Goal: Task Accomplishment & Management: Manage account settings

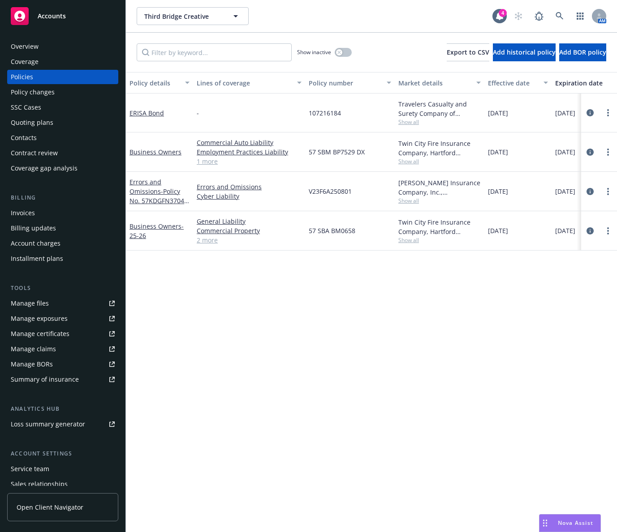
click at [223, 292] on div "Policy details Lines of coverage Policy number Market details Effective date Ex…" at bounding box center [371, 302] width 491 height 460
click at [588, 190] on icon "circleInformation" at bounding box center [589, 191] width 7 height 7
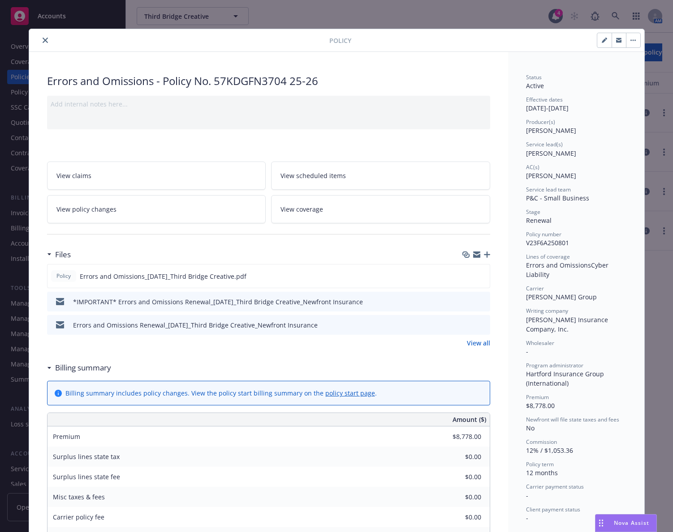
click at [41, 36] on button "close" at bounding box center [45, 40] width 11 height 11
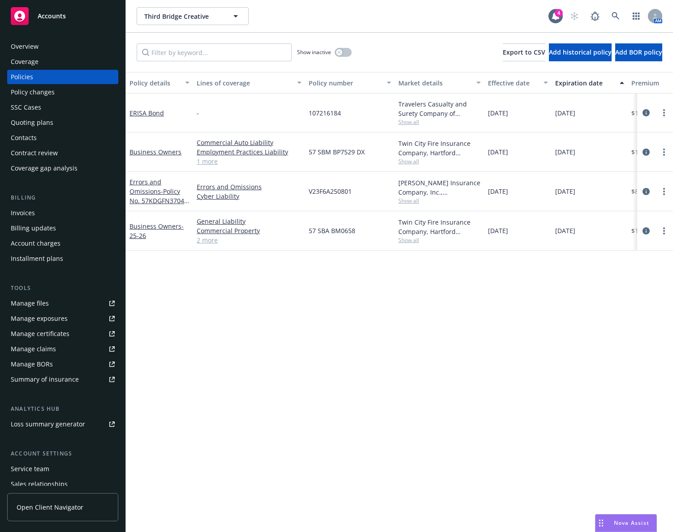
click at [184, 314] on div "Policy details Lines of coverage Policy number Market details Effective date Ex…" at bounding box center [399, 302] width 547 height 460
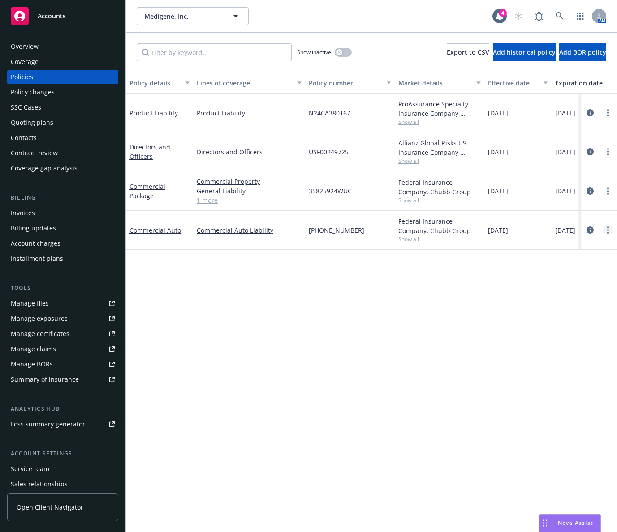
click at [606, 232] on link "more" at bounding box center [607, 230] width 11 height 11
click at [562, 281] on link "End policy" at bounding box center [559, 284] width 105 height 18
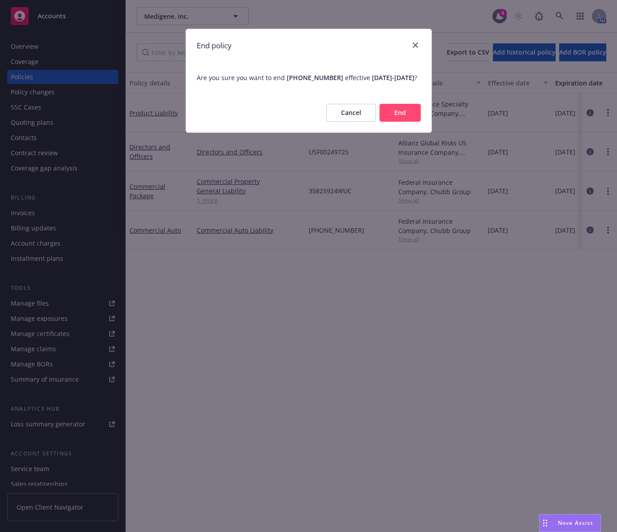
click at [392, 122] on button "End" at bounding box center [399, 113] width 41 height 18
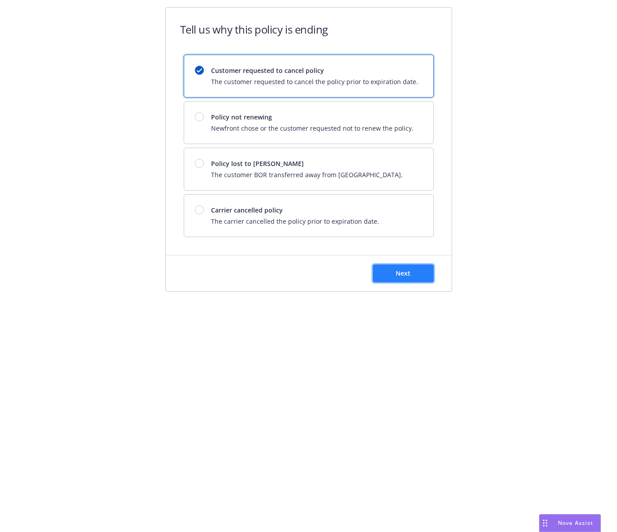
click at [390, 271] on button "Next" at bounding box center [403, 274] width 61 height 18
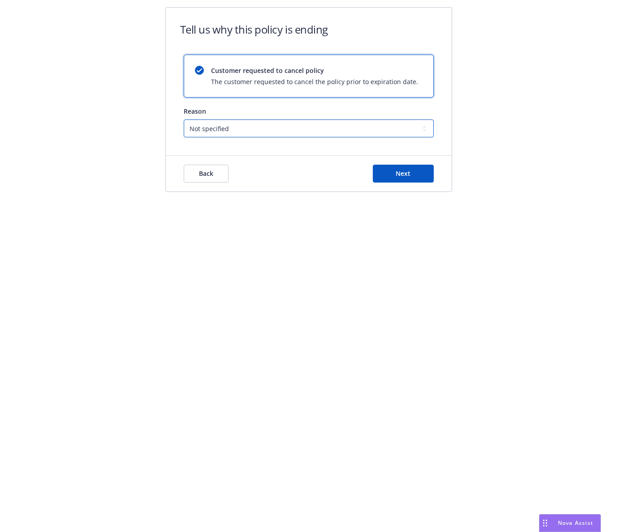
click at [303, 134] on select "Not specified Service Pricing Buyer change M&A, Bankruptcy, or Out of business …" at bounding box center [309, 129] width 250 height 18
select select "M&A, Bankruptcy, or Out of business"
click at [184, 120] on select "Not specified Service Pricing Buyer change M&A, Bankruptcy, or Out of business …" at bounding box center [309, 129] width 250 height 18
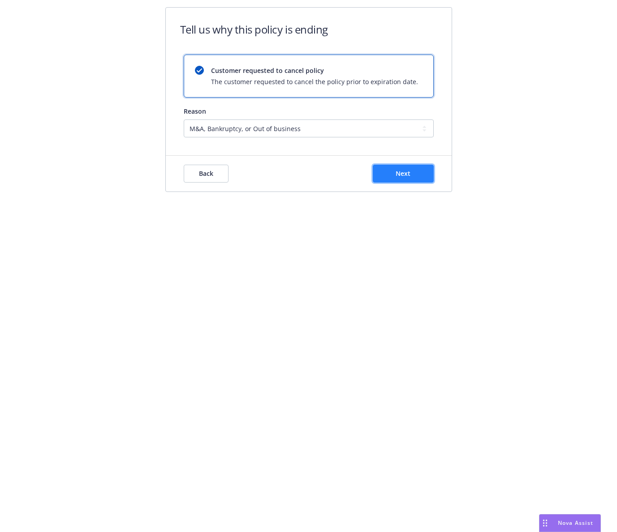
click at [392, 174] on button "Next" at bounding box center [403, 174] width 61 height 18
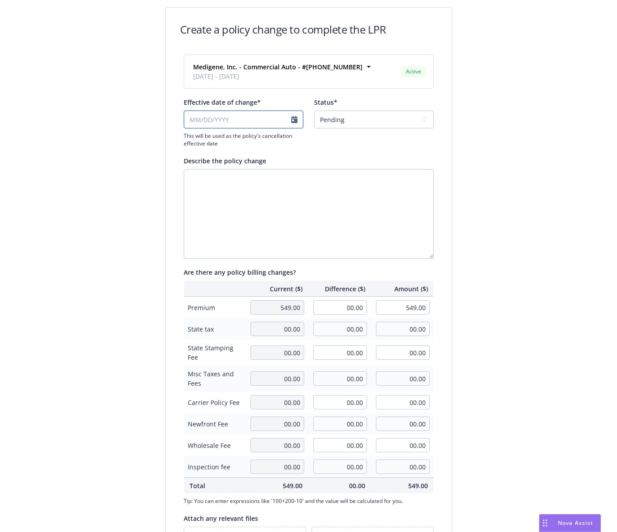
select select "August"
select select "2025"
click at [282, 121] on input "Effective date of change*" at bounding box center [244, 120] width 120 height 18
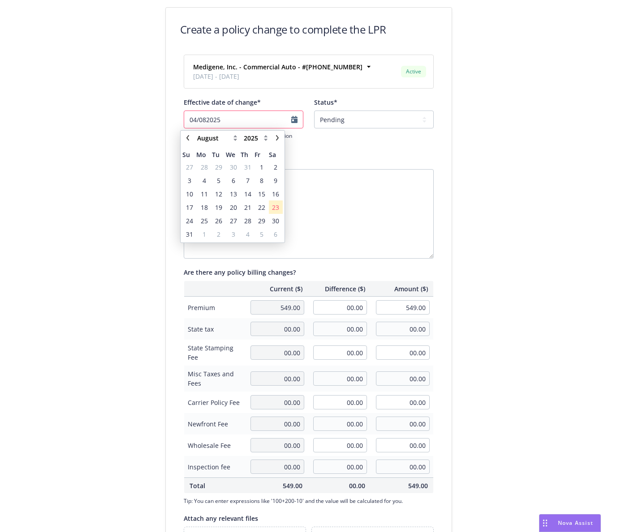
type input "04/082025"
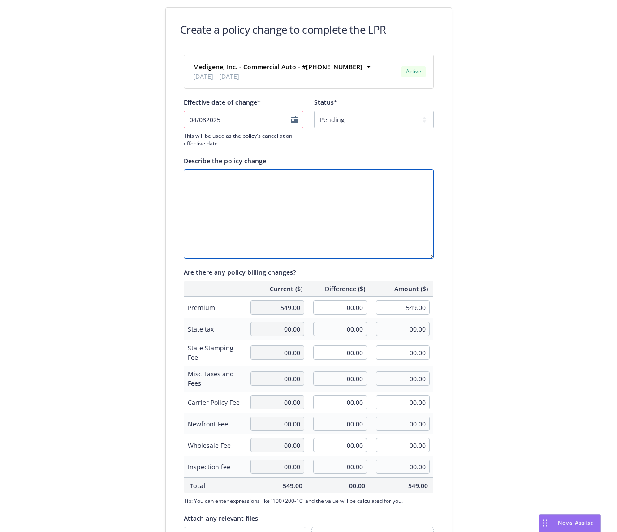
click at [320, 202] on textarea "Describe the policy change" at bounding box center [309, 214] width 250 height 90
select select "April"
select select "2025"
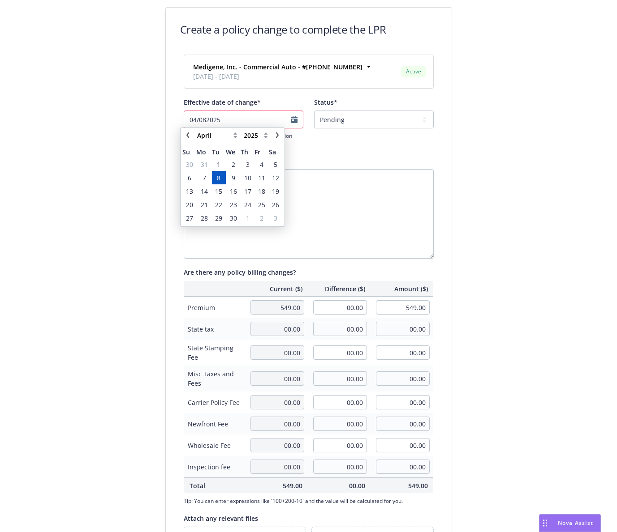
click at [203, 120] on input "04/082025" at bounding box center [244, 120] width 120 height 18
type input "04/08/2025"
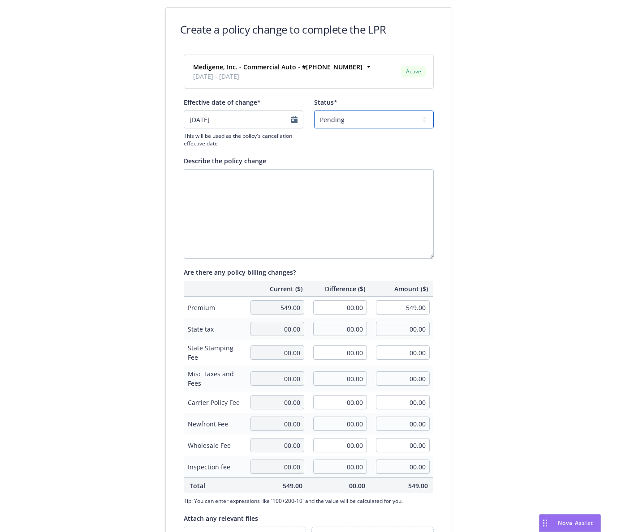
click at [357, 125] on select "Pending Confirmed" at bounding box center [374, 120] width 120 height 18
select select "Confirmed"
click at [314, 111] on select "Pending Confirmed" at bounding box center [374, 120] width 120 height 18
click at [340, 314] on input "00.00" at bounding box center [340, 307] width 54 height 14
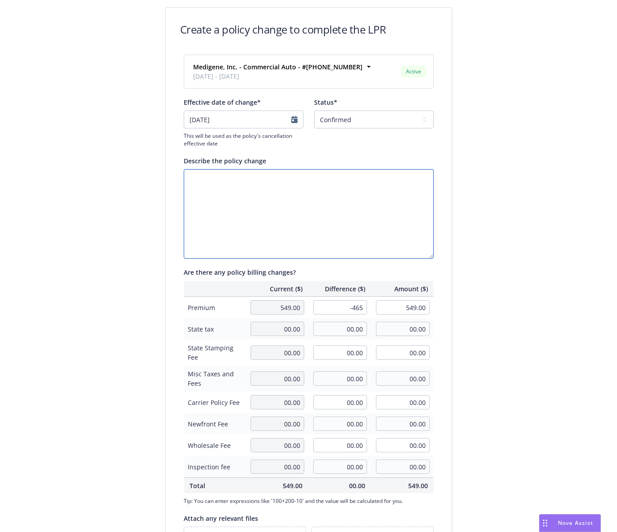
type input "-465.00"
type input "84.00"
click at [404, 197] on textarea "Describe the policy change" at bounding box center [309, 214] width 250 height 90
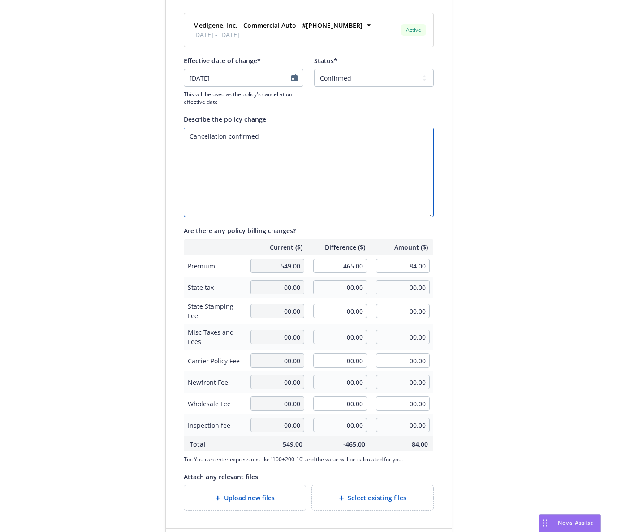
scroll to position [82, 0]
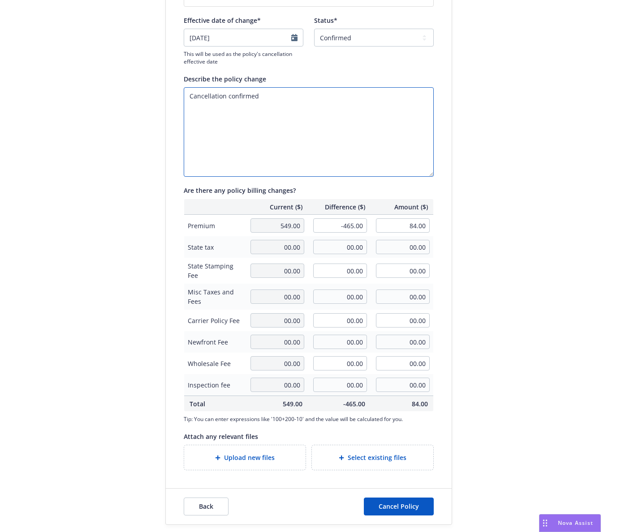
type textarea "Cancellation confirmed"
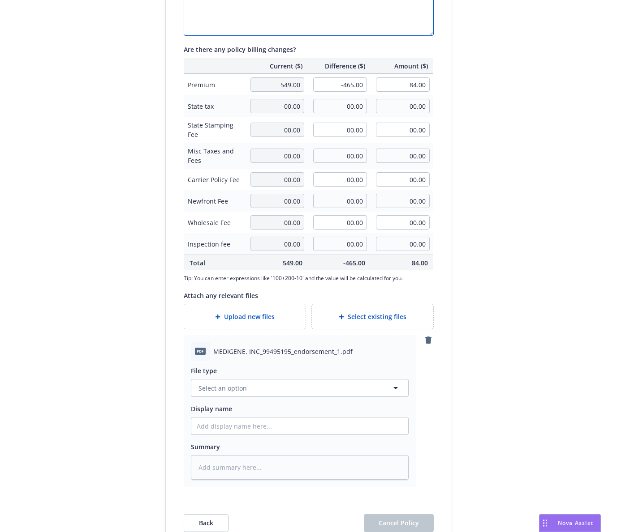
scroll to position [240, 0]
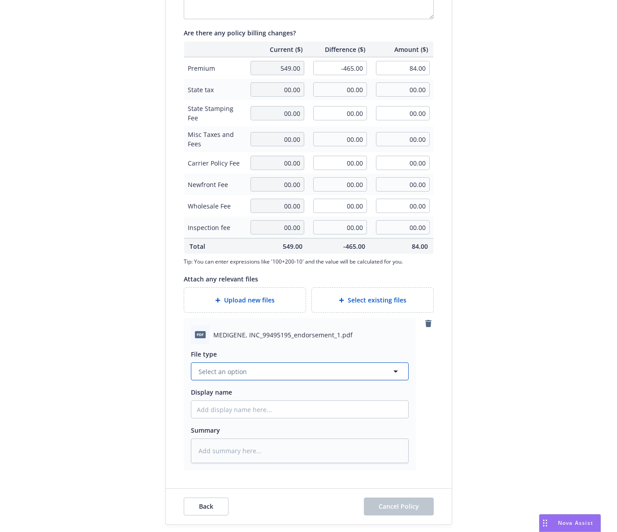
click at [322, 363] on button "Select an option" at bounding box center [300, 372] width 218 height 18
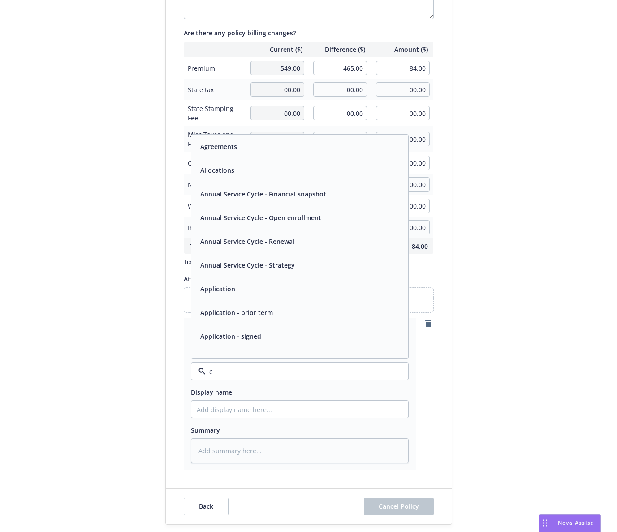
type input "ca"
click at [305, 220] on div "Cancellation Confirmation" at bounding box center [300, 217] width 206 height 13
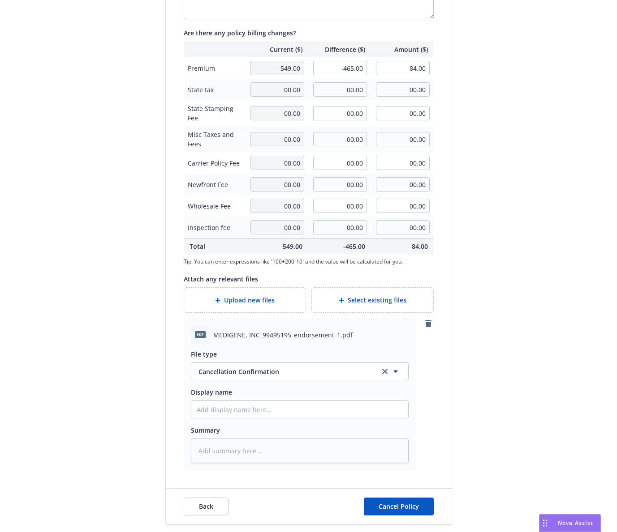
click at [388, 517] on div "Back Cancel Policy" at bounding box center [309, 507] width 286 height 36
click at [387, 511] on button "Cancel Policy" at bounding box center [399, 507] width 70 height 18
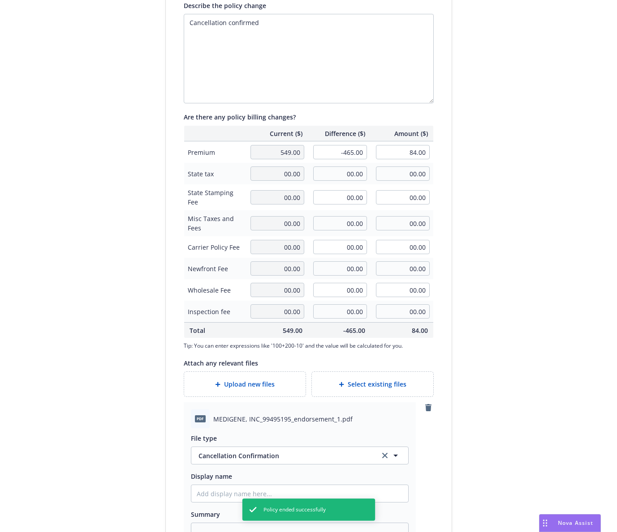
scroll to position [0, 0]
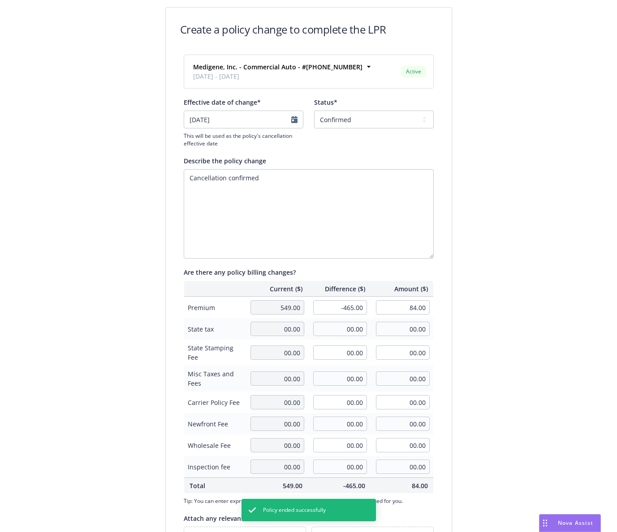
type textarea "x"
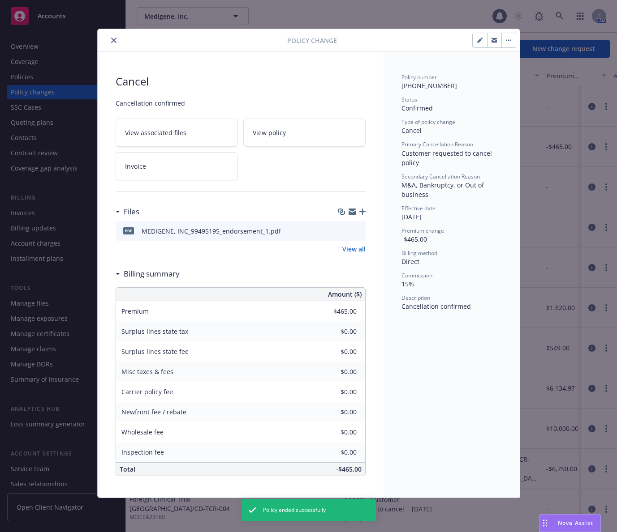
click at [116, 37] on button "close" at bounding box center [113, 40] width 11 height 11
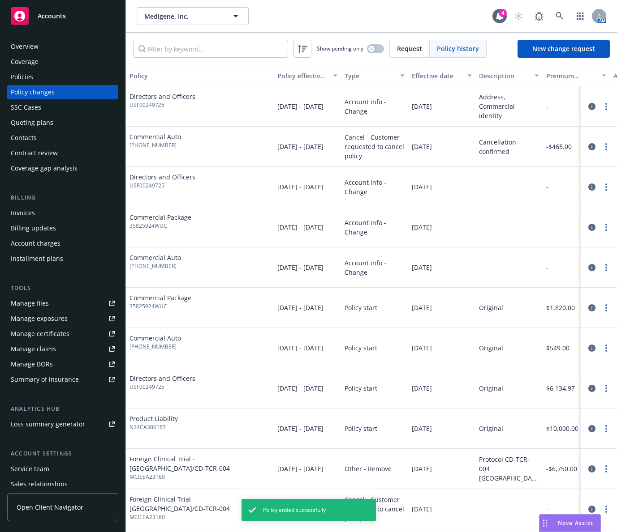
click at [60, 78] on div "Policies" at bounding box center [63, 77] width 104 height 14
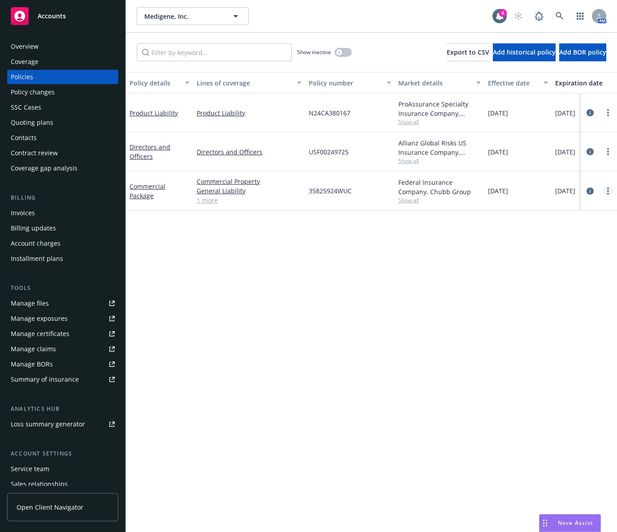
click at [608, 189] on icon "more" at bounding box center [608, 191] width 2 height 7
click at [551, 239] on link "End policy" at bounding box center [559, 245] width 105 height 18
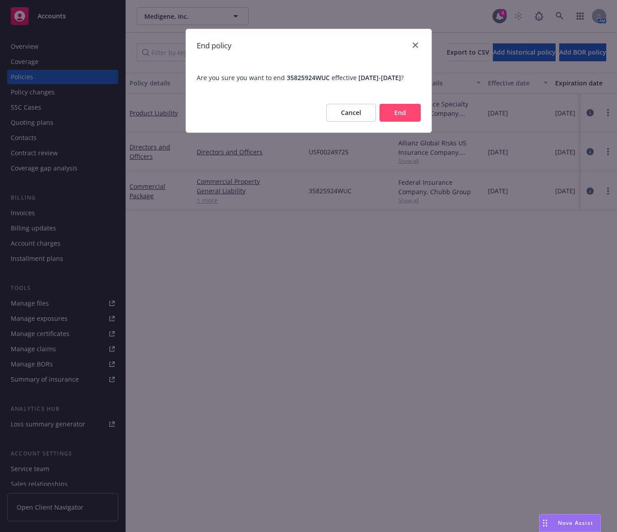
click at [405, 122] on button "End" at bounding box center [399, 113] width 41 height 18
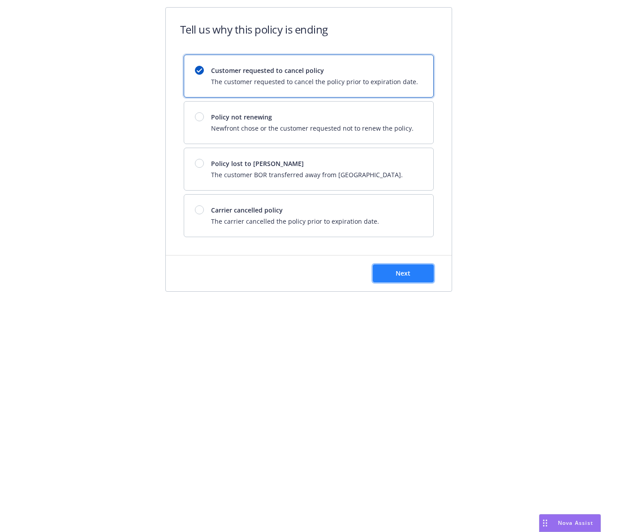
click at [394, 279] on button "Next" at bounding box center [403, 274] width 61 height 18
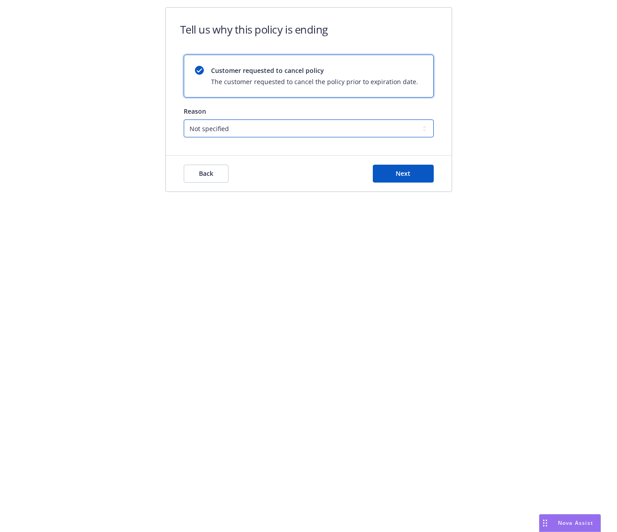
click at [277, 129] on select "Not specified Service Pricing Buyer change M&A, Bankruptcy, or Out of business …" at bounding box center [309, 129] width 250 height 18
select select "M&A, Bankruptcy, or Out of business"
click at [184, 120] on select "Not specified Service Pricing Buyer change M&A, Bankruptcy, or Out of business …" at bounding box center [309, 129] width 250 height 18
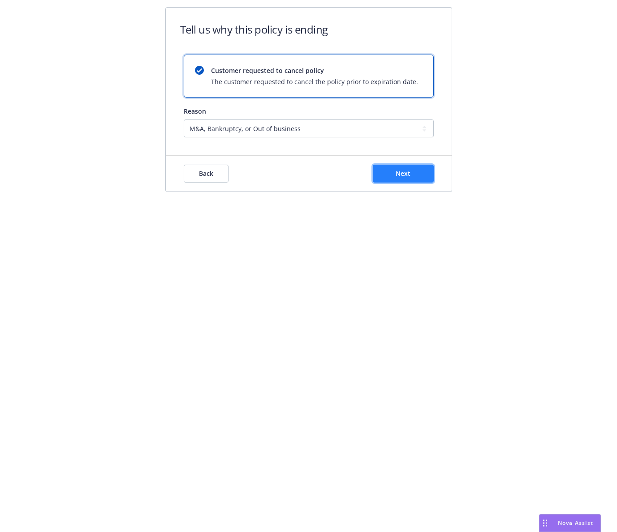
click at [395, 176] on button "Next" at bounding box center [403, 174] width 61 height 18
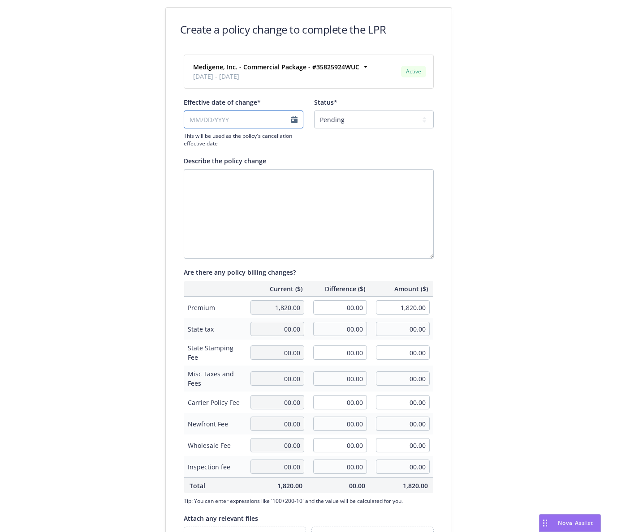
select select "August"
select select "2025"
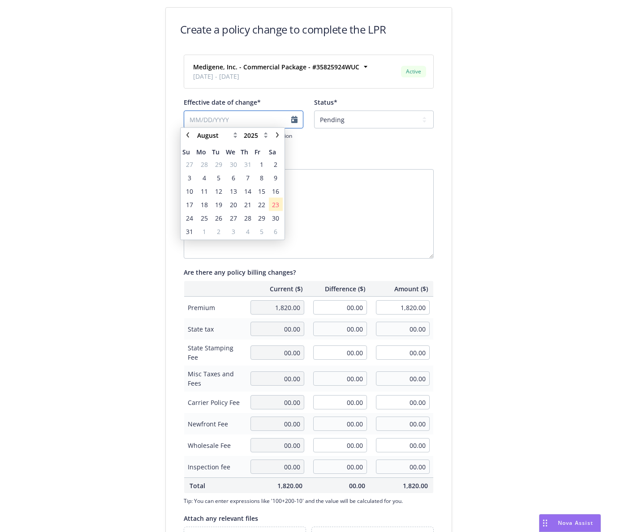
click at [281, 125] on input "Effective date of change*" at bounding box center [244, 120] width 120 height 18
type input "04/08/2025"
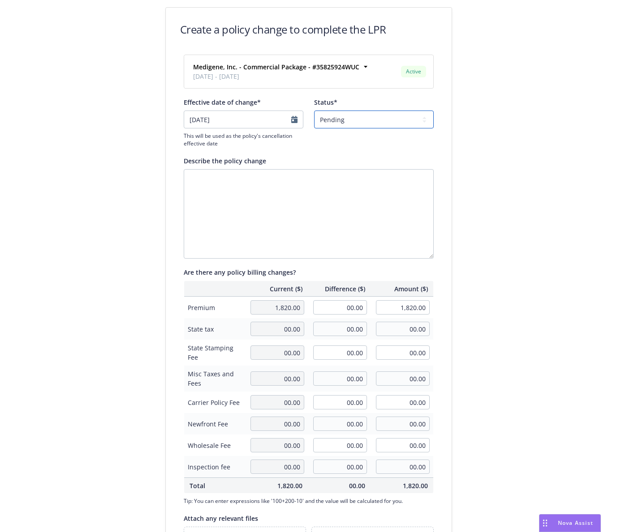
click at [360, 112] on select "Pending Confirmed" at bounding box center [374, 120] width 120 height 18
select select "Confirmed"
click at [314, 111] on select "Pending Confirmed" at bounding box center [374, 120] width 120 height 18
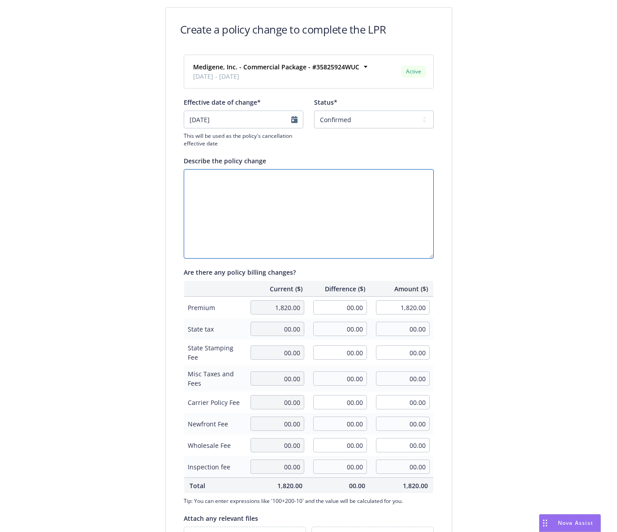
click at [336, 180] on textarea "Describe the policy change" at bounding box center [309, 214] width 250 height 90
type textarea "Cancellation confirmed"
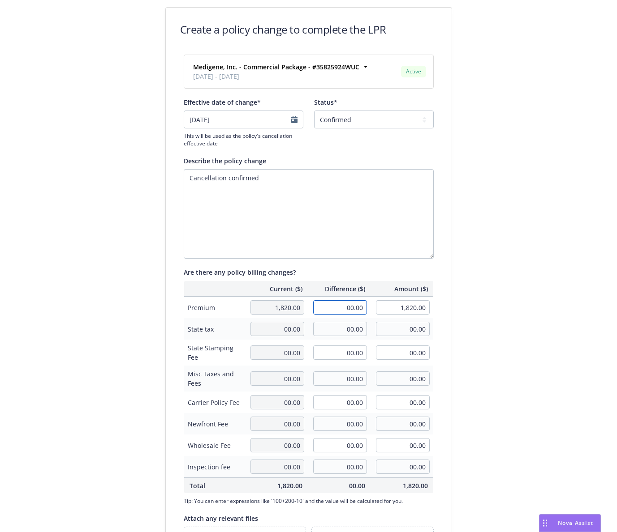
click at [341, 304] on input "00.00" at bounding box center [340, 307] width 54 height 14
type input "-1,541.00"
type input "279.00"
click at [559, 287] on div "Create a policy change to complete the LPR Medigene, Inc. - Commercial Package …" at bounding box center [308, 307] width 617 height 614
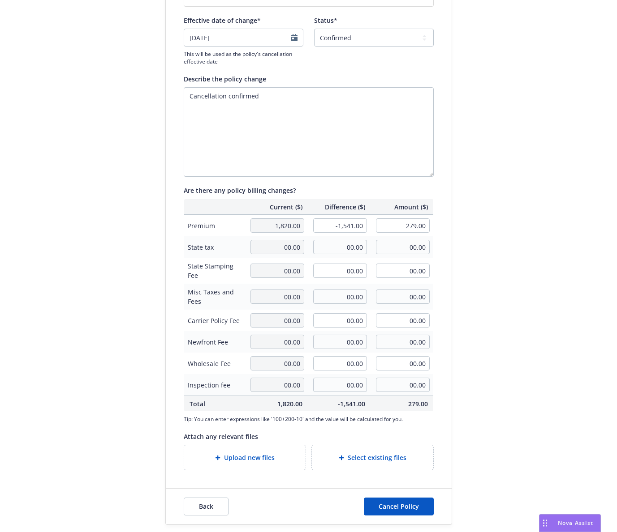
type textarea "x"
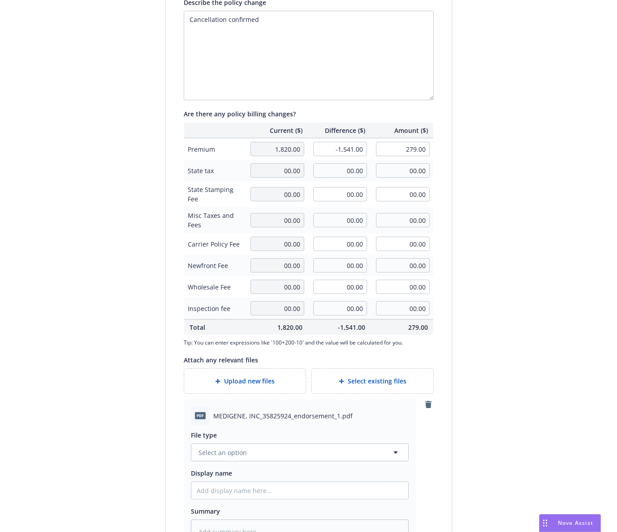
scroll to position [240, 0]
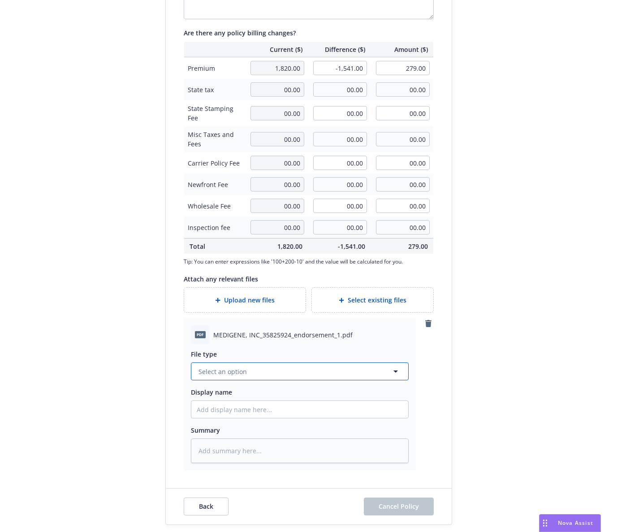
click at [256, 365] on button "Select an option" at bounding box center [300, 372] width 218 height 18
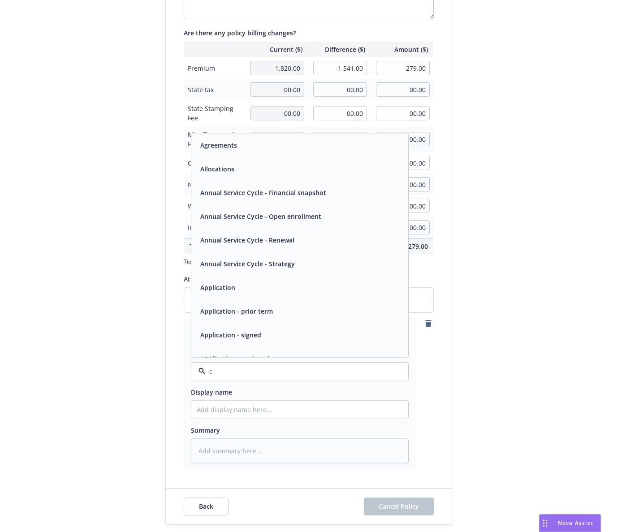
type input "ca"
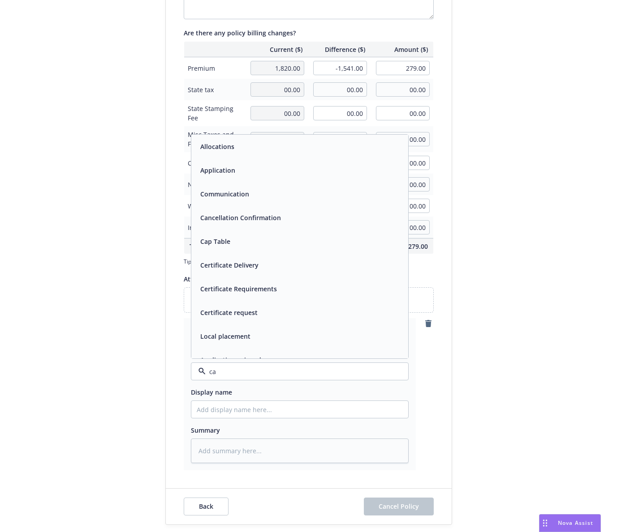
click at [272, 220] on span "Cancellation Confirmation" at bounding box center [240, 217] width 81 height 9
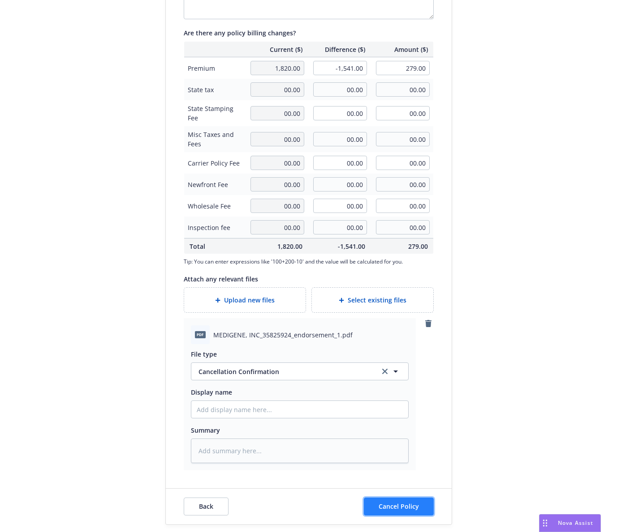
click at [383, 506] on span "Cancel Policy" at bounding box center [398, 506] width 40 height 9
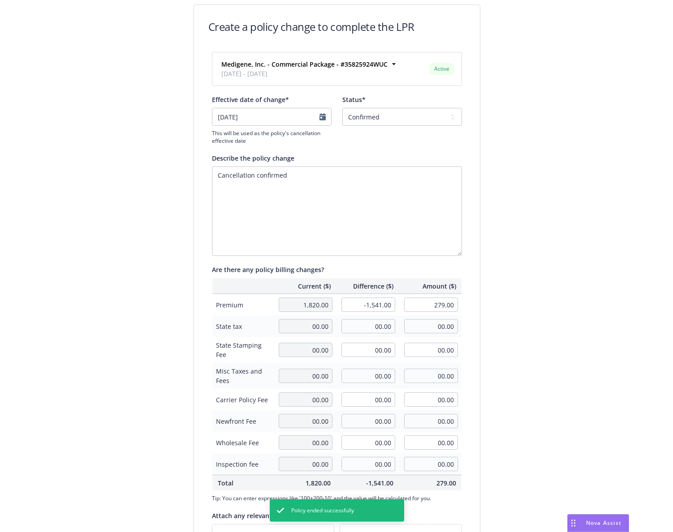
scroll to position [0, 0]
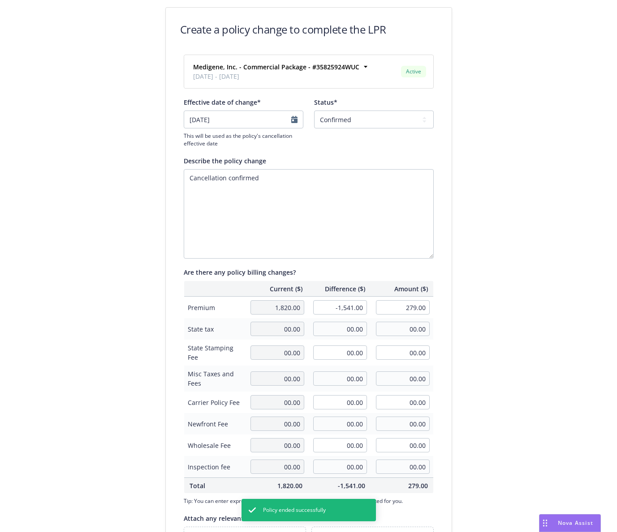
type textarea "x"
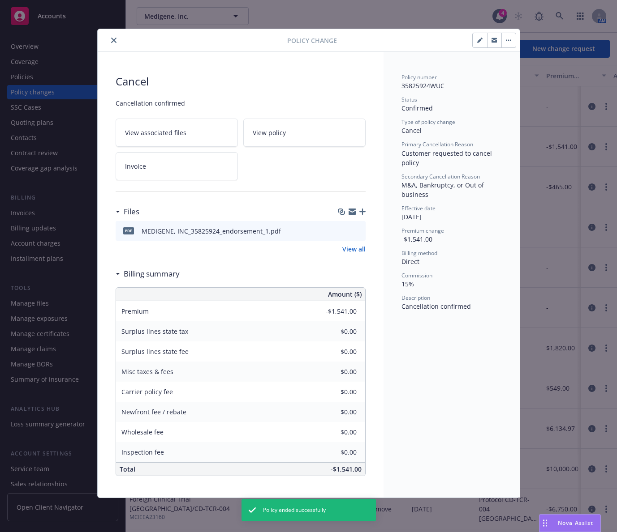
click at [112, 41] on icon "close" at bounding box center [113, 40] width 5 height 5
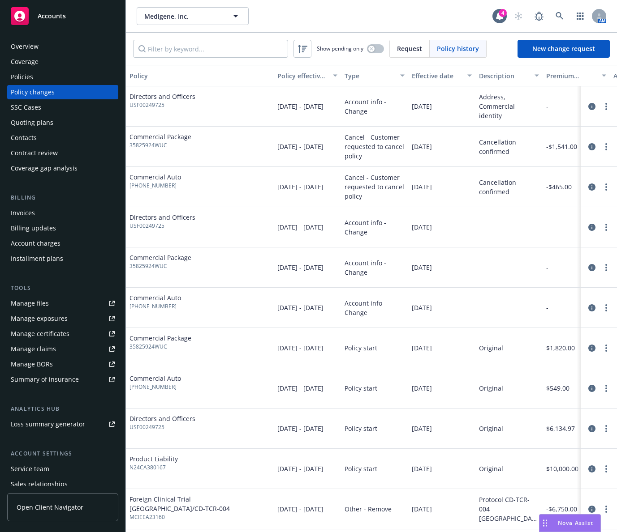
click at [56, 75] on div "Policies" at bounding box center [63, 77] width 104 height 14
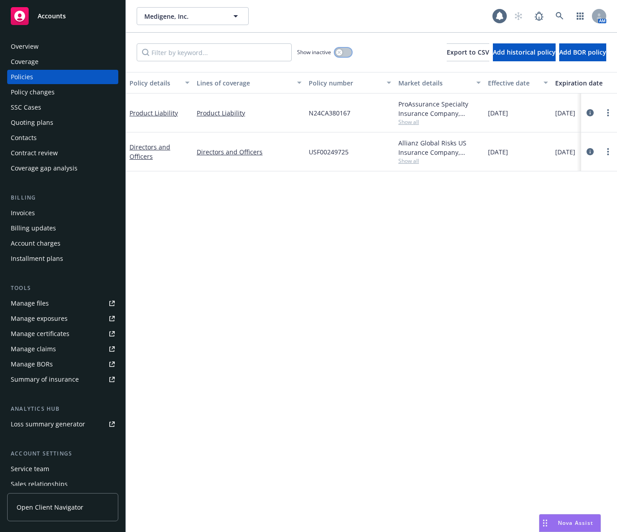
click at [344, 52] on button "button" at bounding box center [343, 52] width 17 height 9
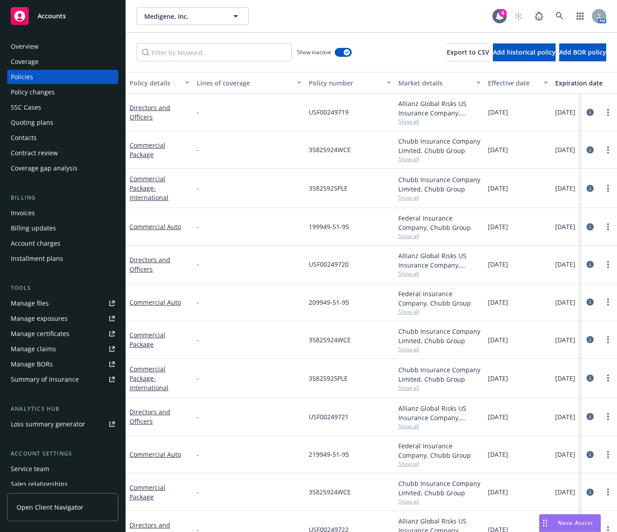
click at [575, 82] on div "Expiration date" at bounding box center [584, 82] width 59 height 9
